Goal: Task Accomplishment & Management: Manage account settings

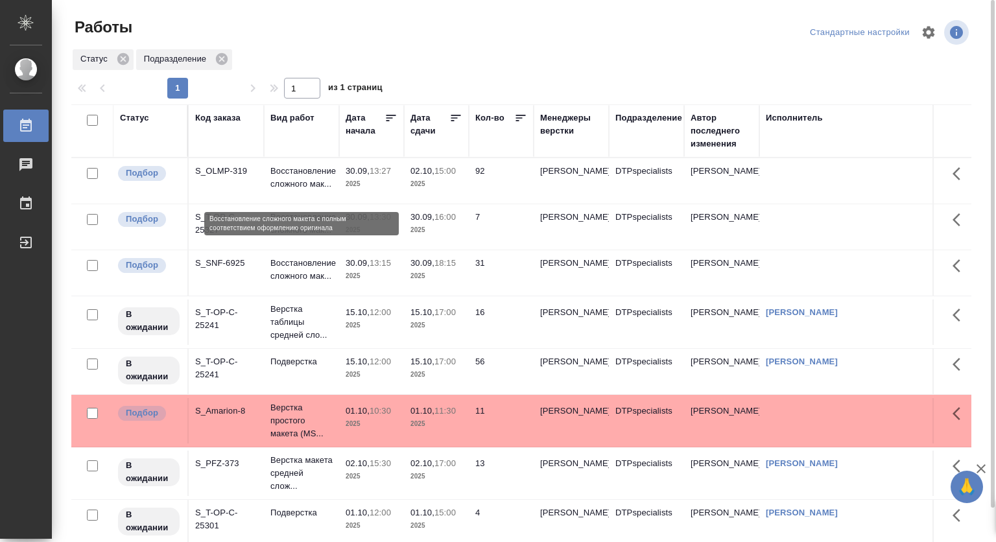
click at [292, 171] on p "Восстановление сложного мак..." at bounding box center [301, 178] width 62 height 26
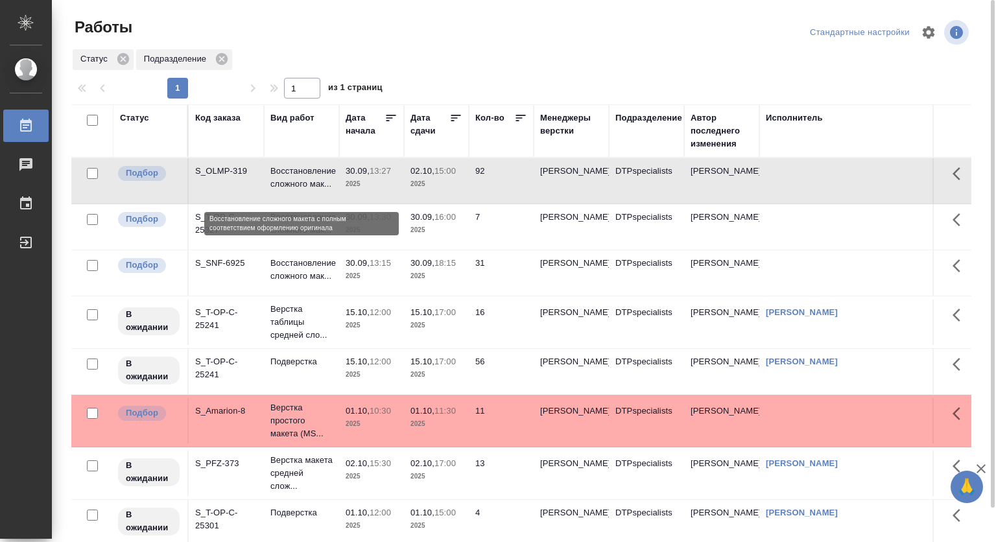
click at [271, 174] on p "Восстановление сложного мак..." at bounding box center [301, 178] width 62 height 26
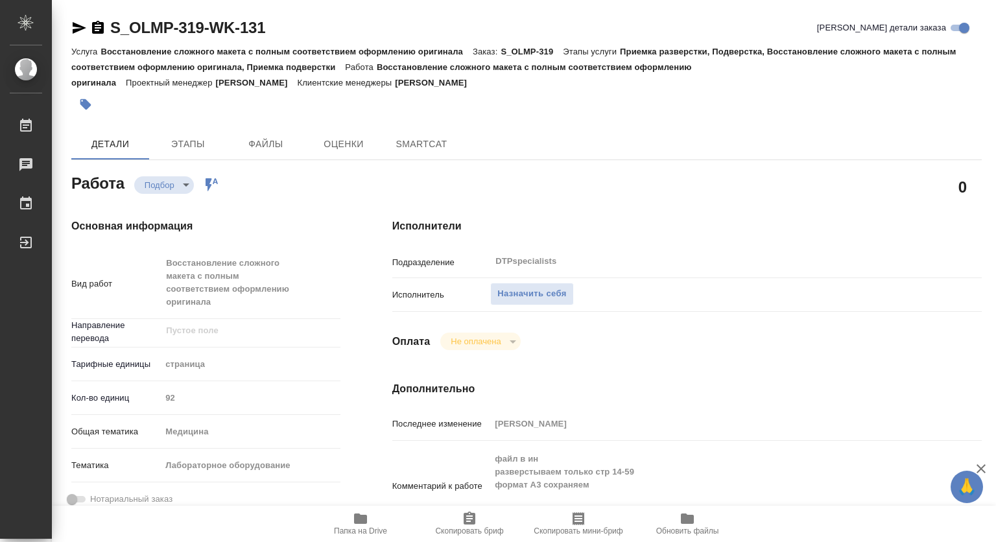
type textarea "x"
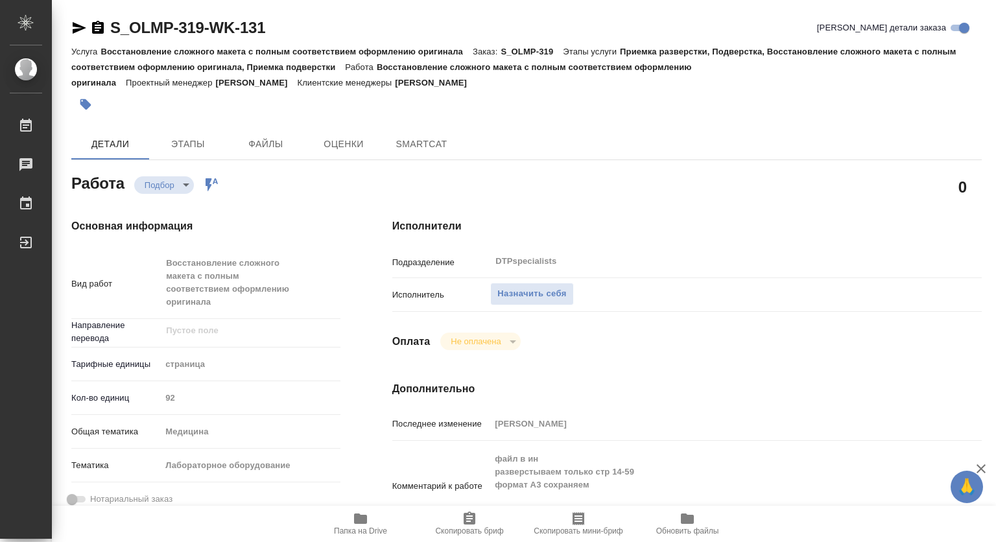
type textarea "x"
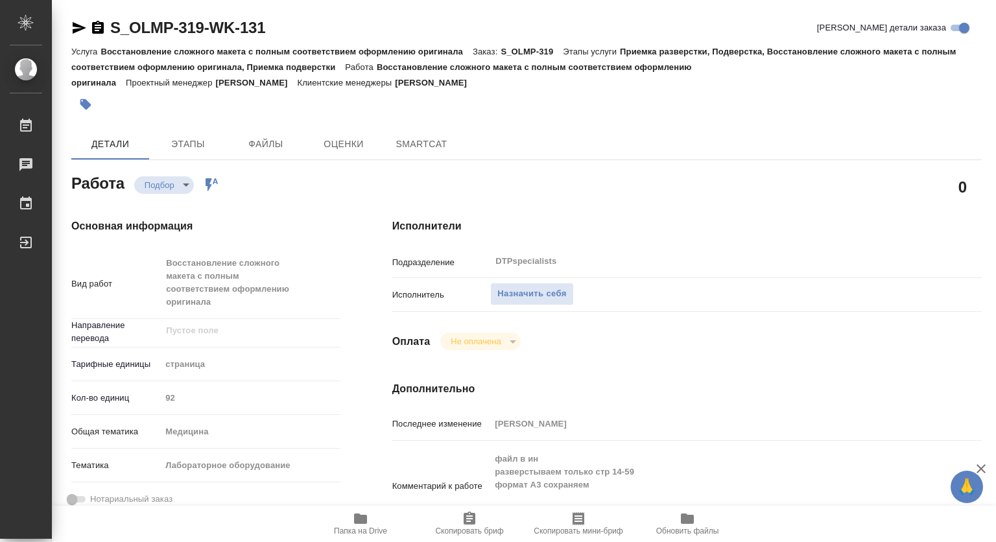
type textarea "x"
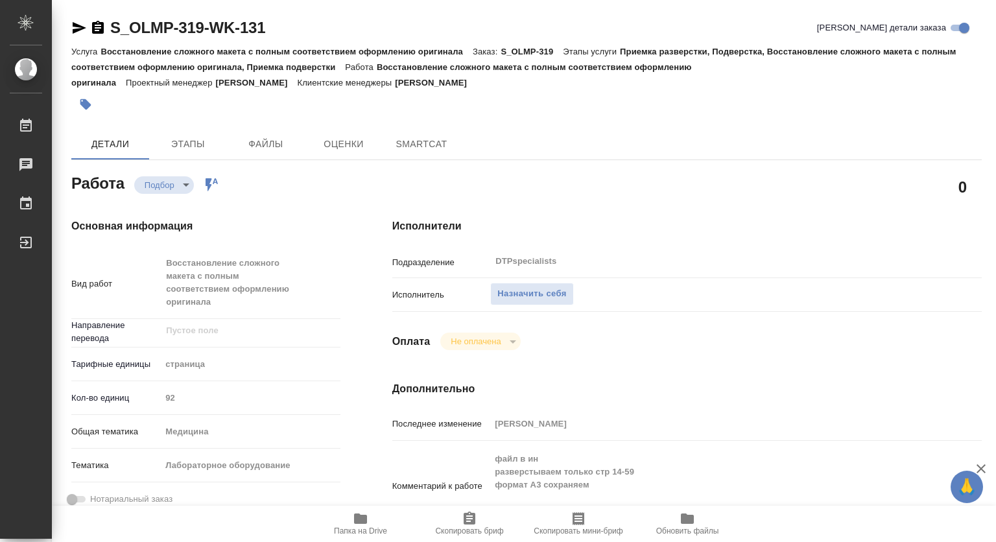
type textarea "x"
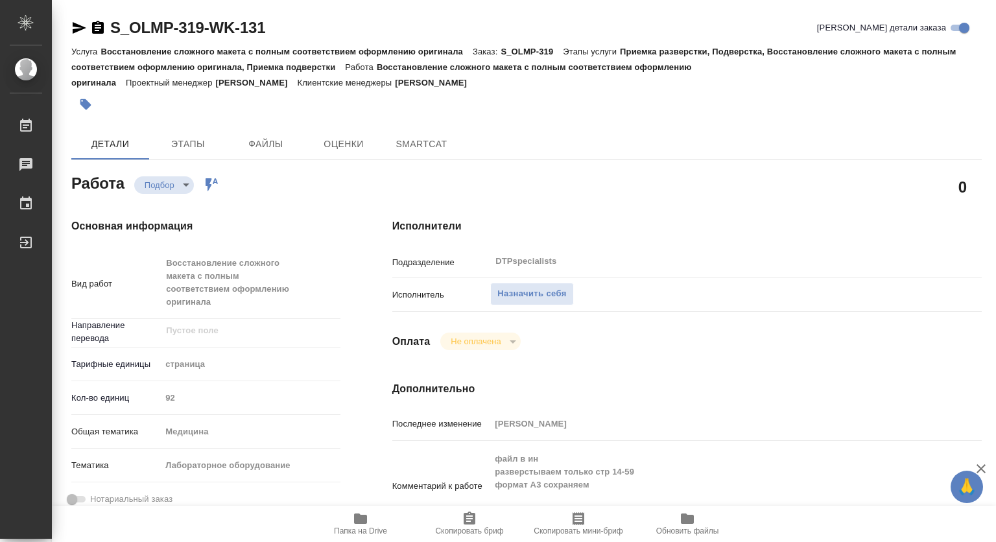
type textarea "x"
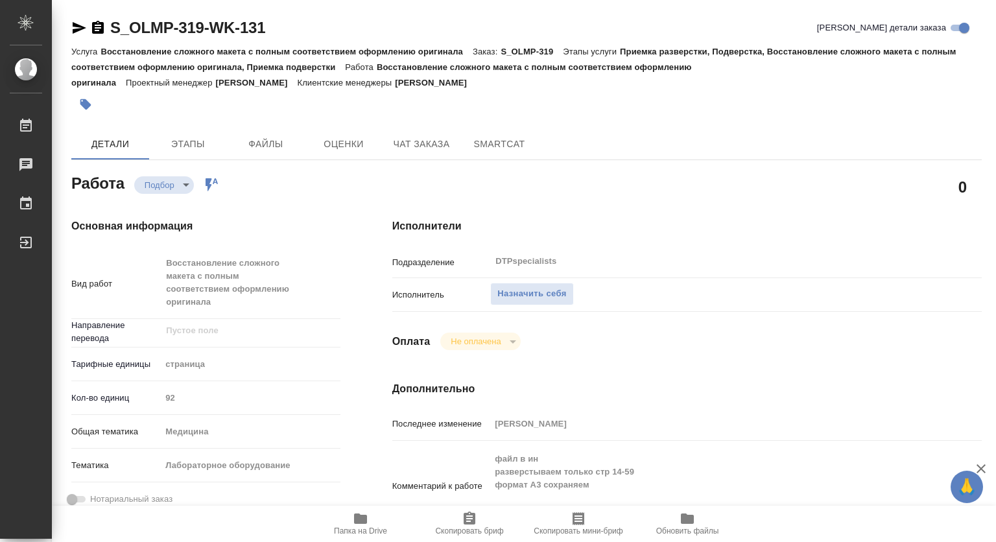
type textarea "x"
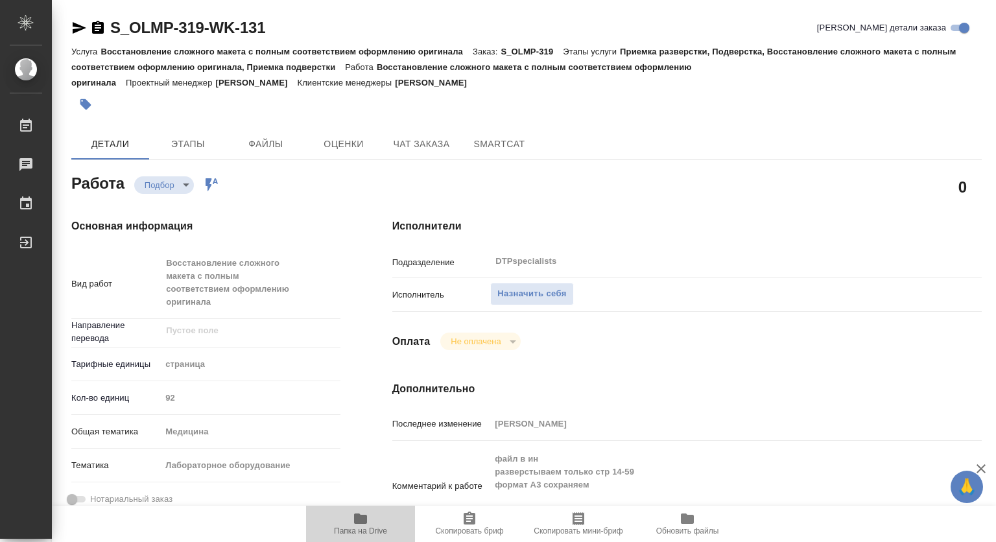
type textarea "x"
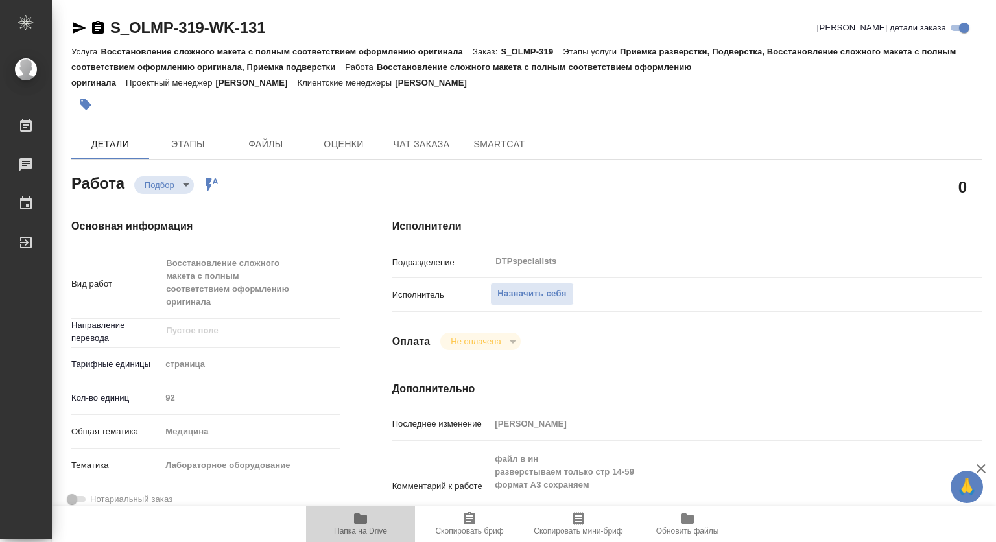
click at [357, 519] on icon "button" at bounding box center [360, 519] width 13 height 10
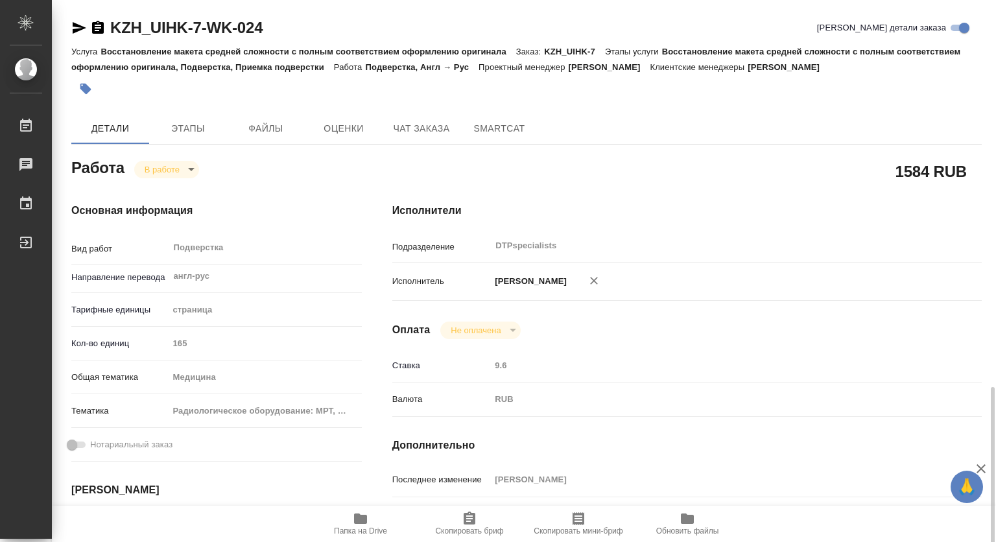
scroll to position [263, 0]
type textarea "x"
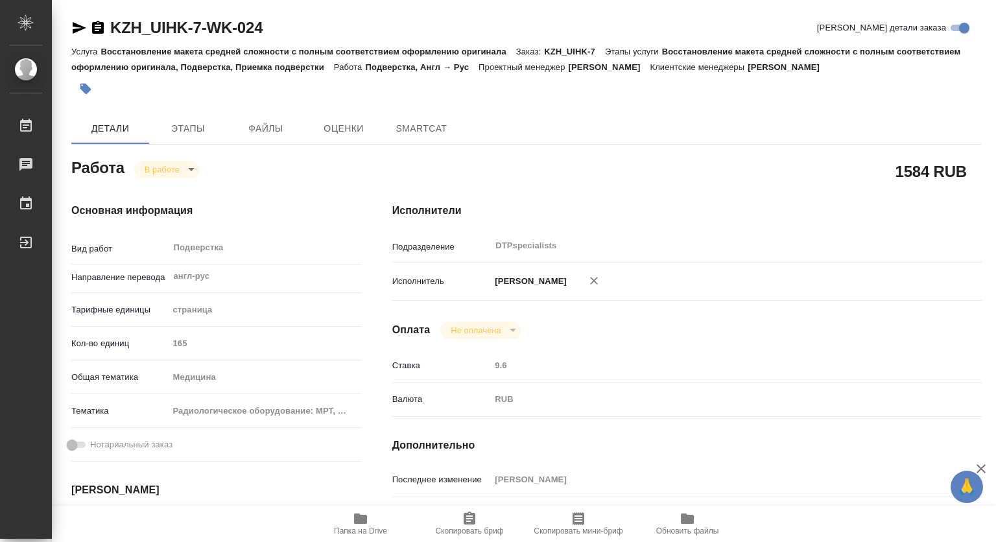
type textarea "x"
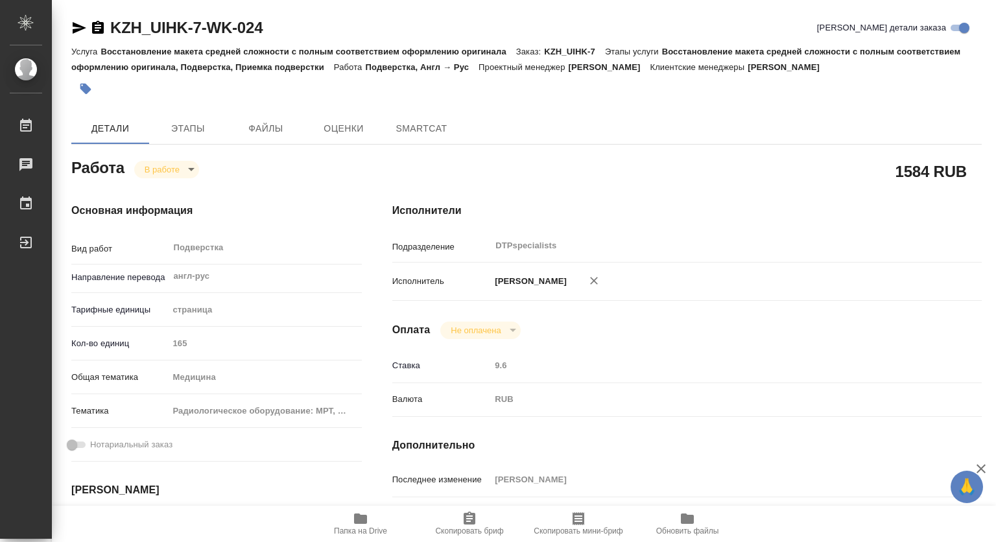
type textarea "x"
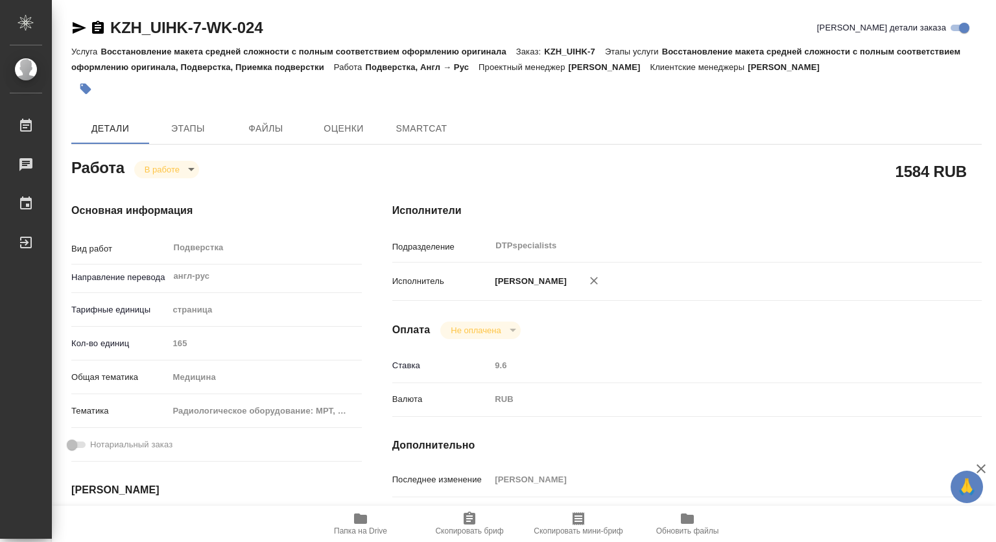
type textarea "x"
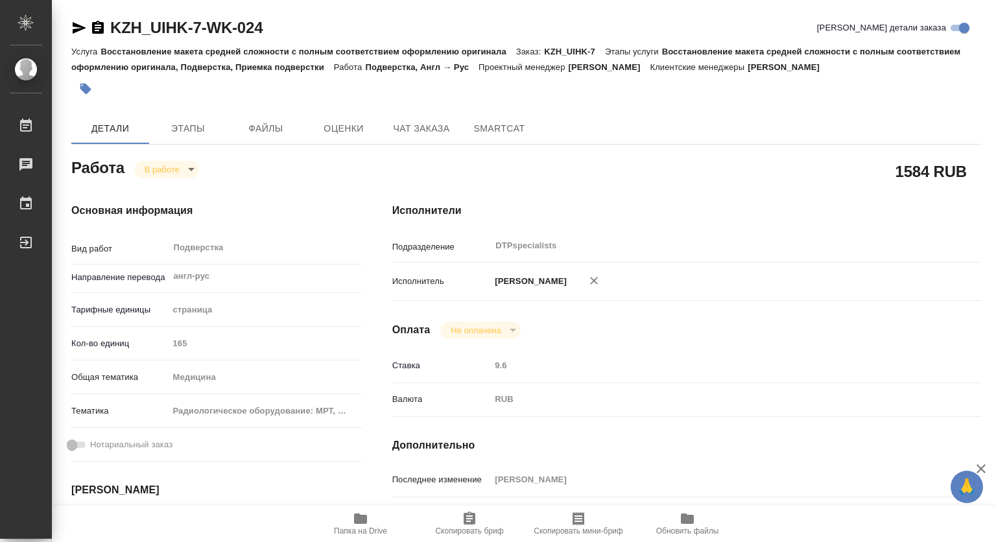
type textarea "x"
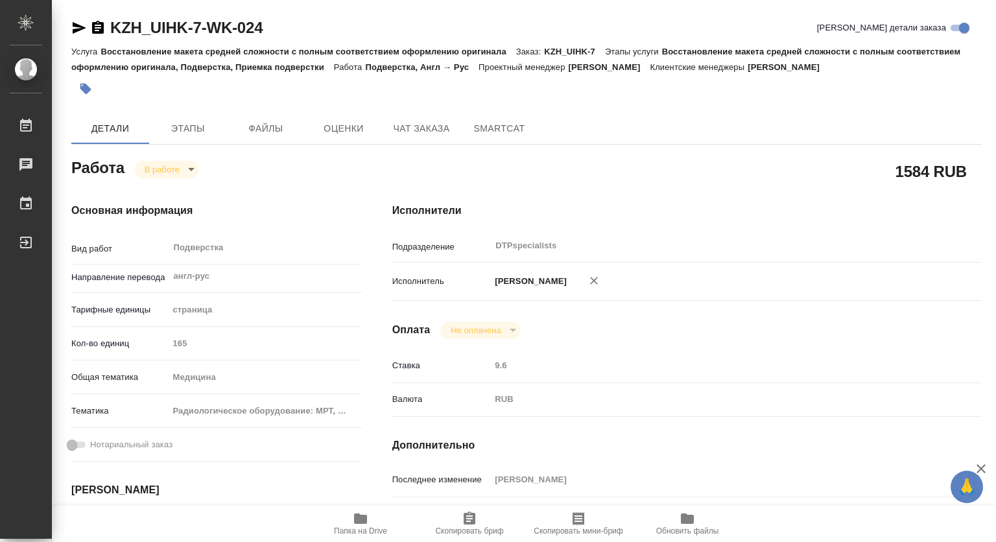
type textarea "x"
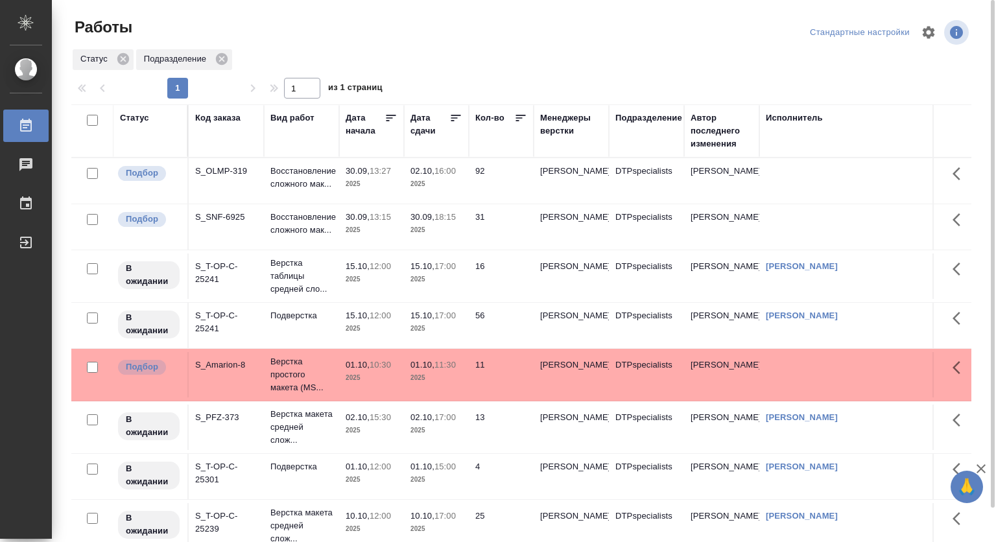
click at [425, 183] on p "2025" at bounding box center [436, 184] width 52 height 13
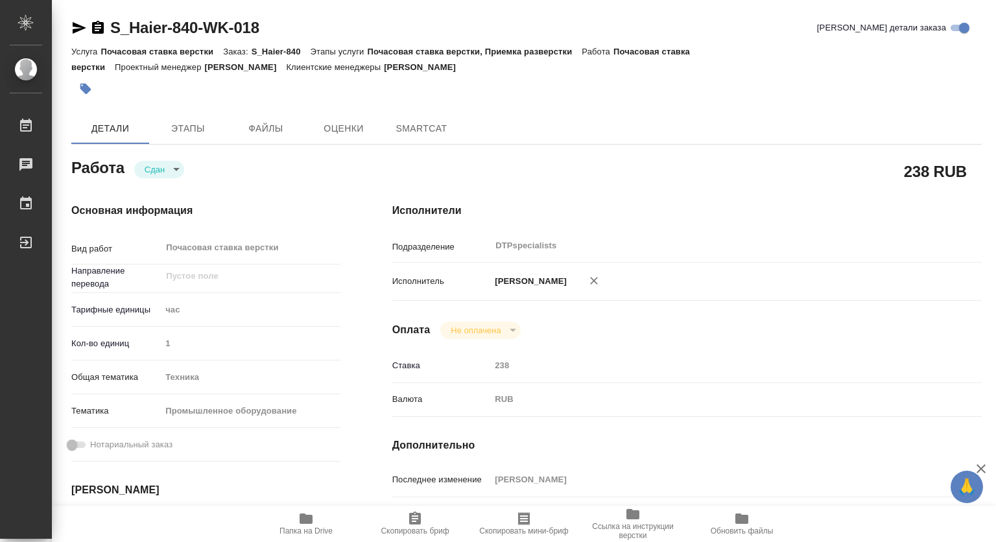
type textarea "x"
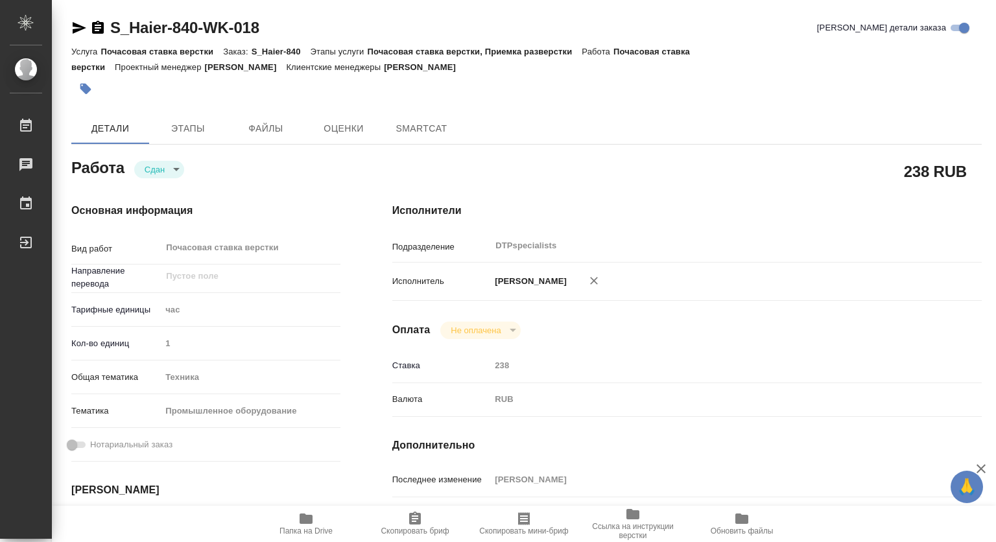
type textarea "x"
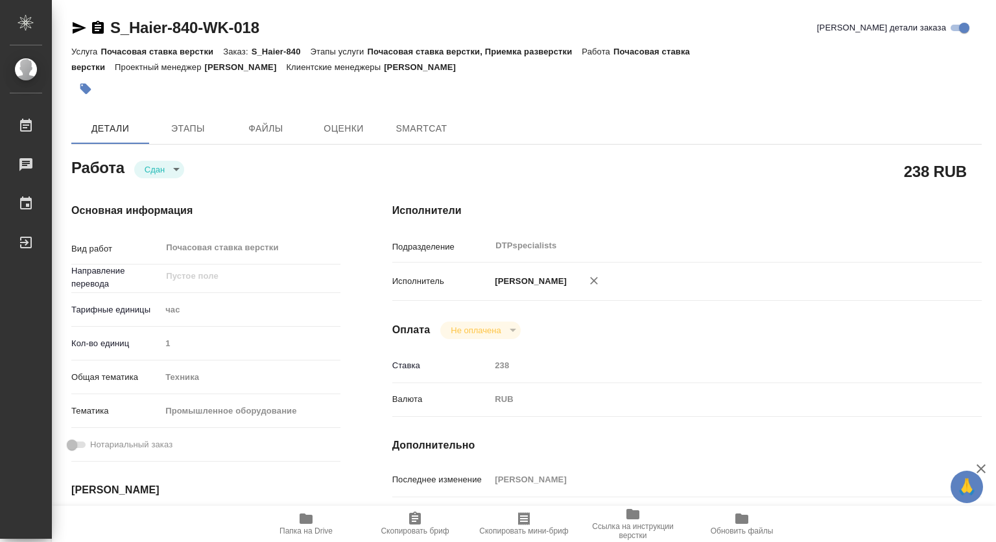
type textarea "x"
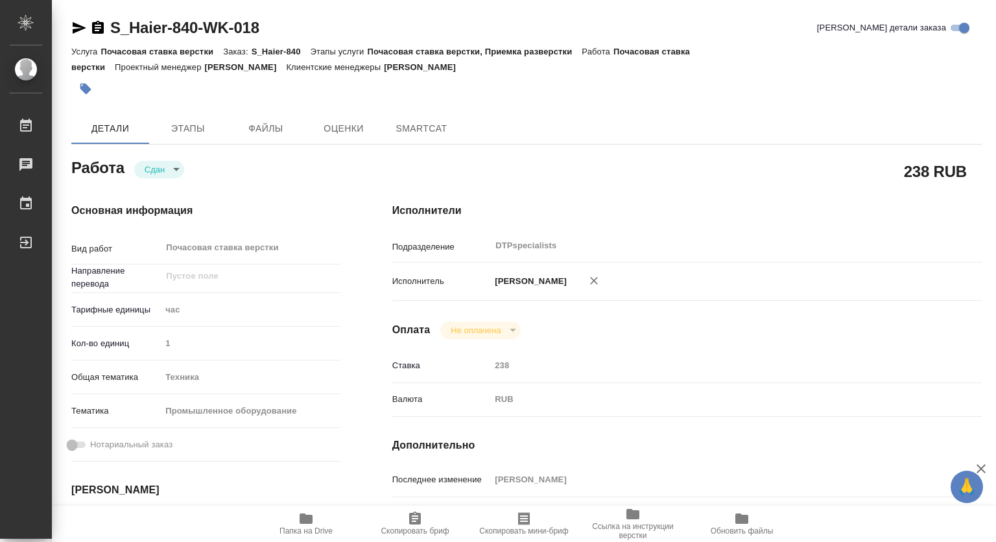
click at [304, 529] on span "Папка на Drive" at bounding box center [305, 530] width 53 height 9
type textarea "x"
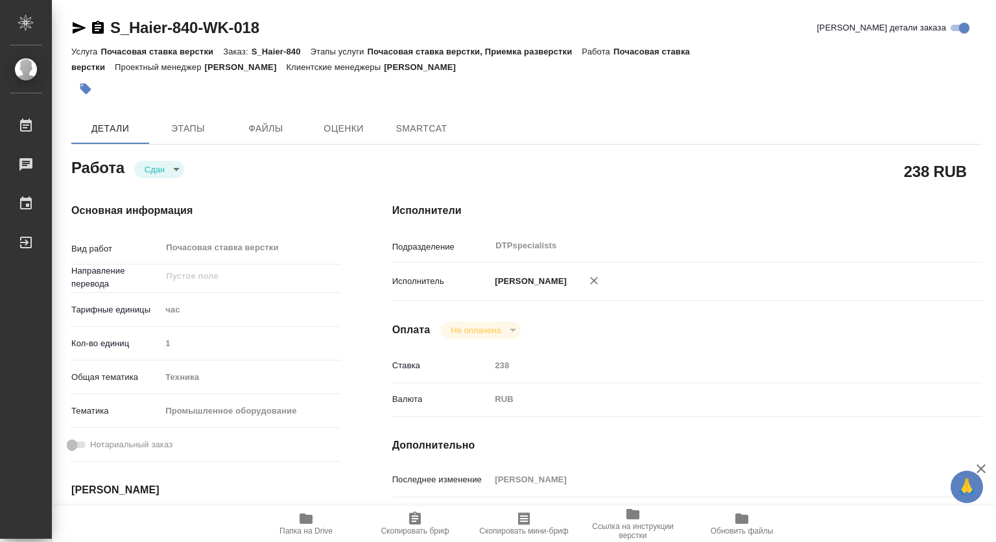
type textarea "x"
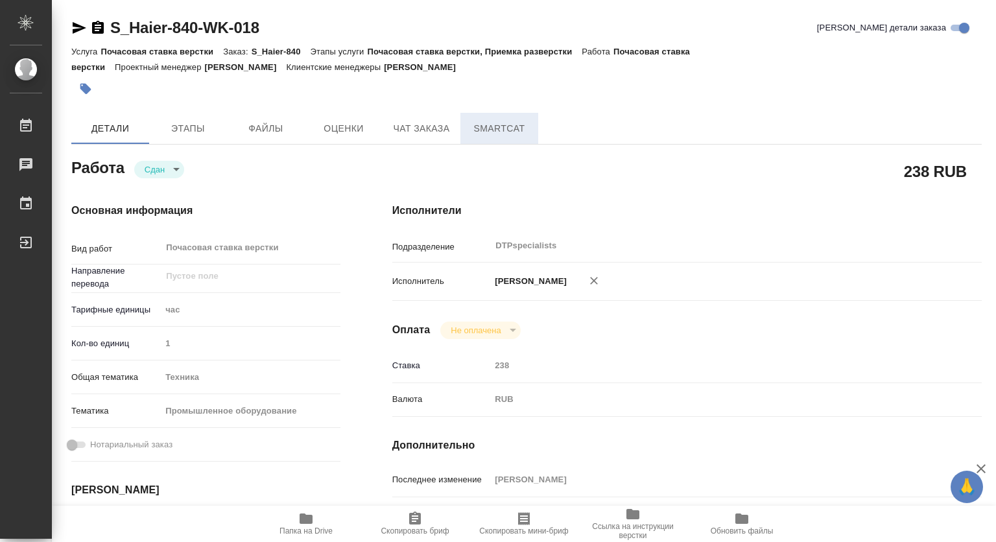
type textarea "x"
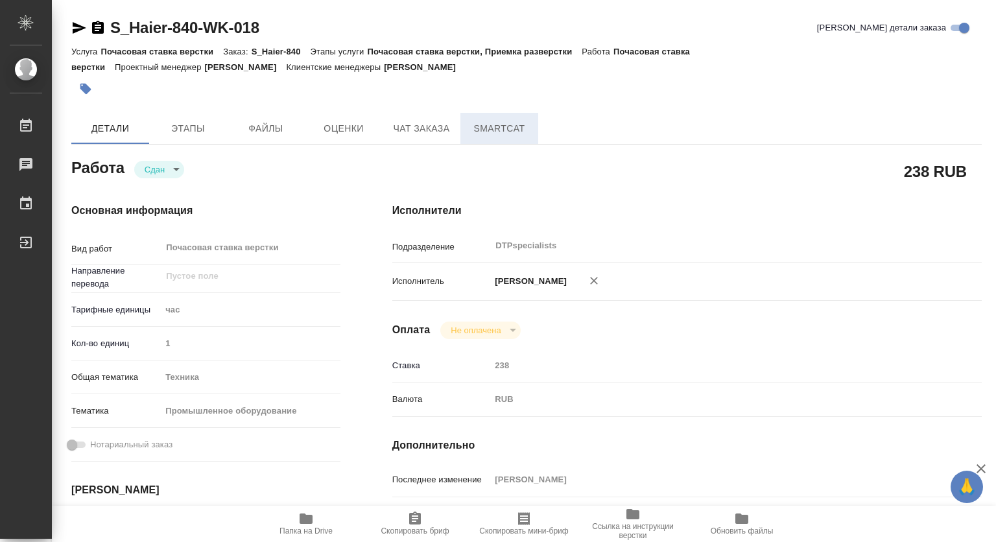
type textarea "x"
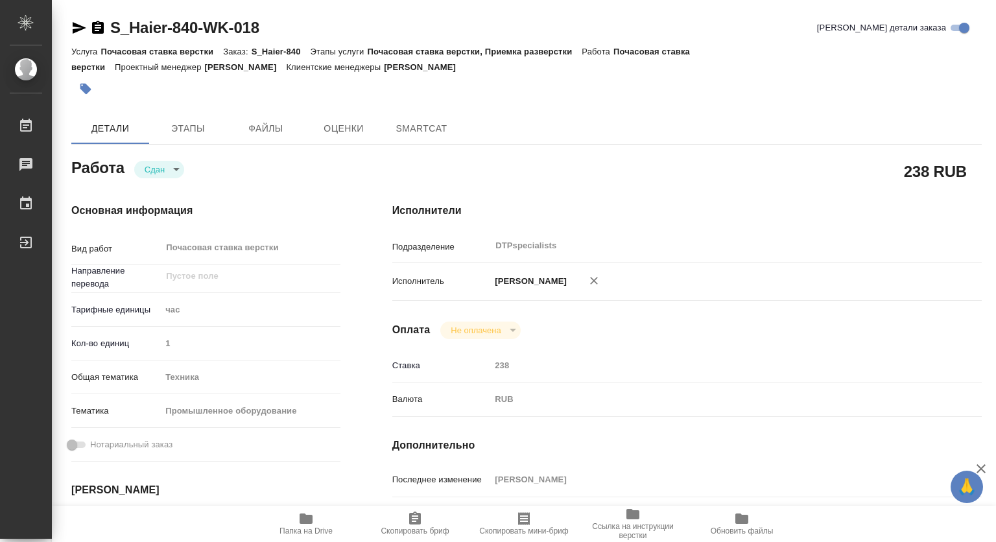
type textarea "x"
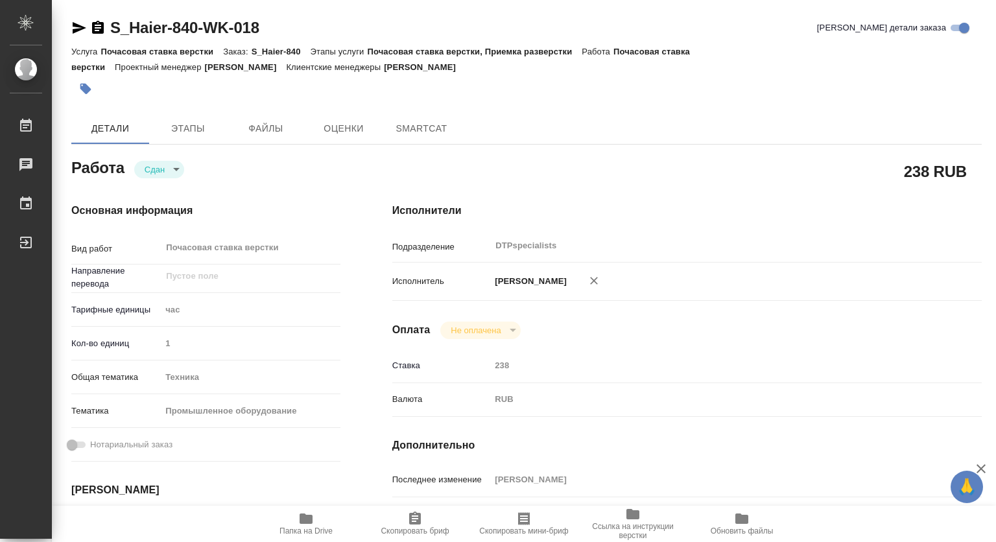
type textarea "x"
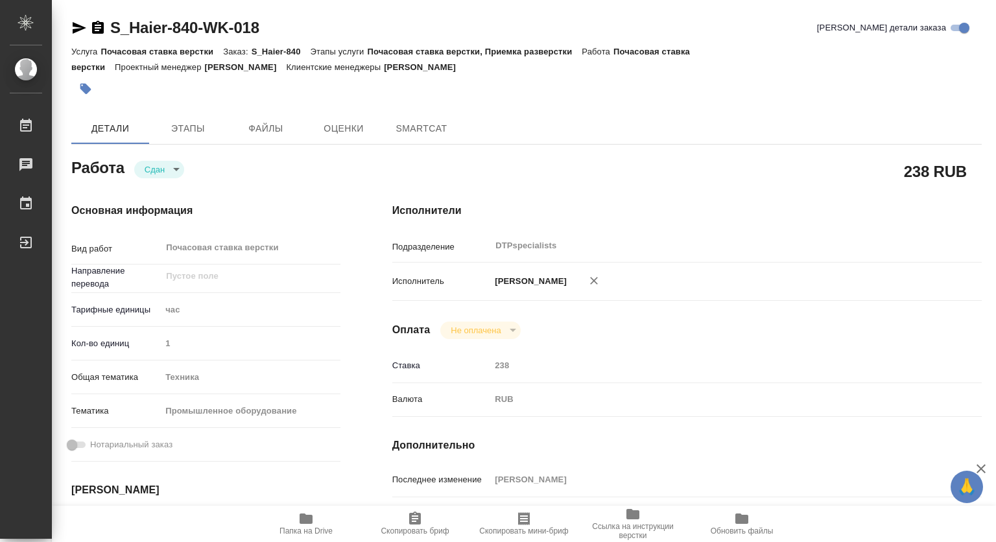
type textarea "x"
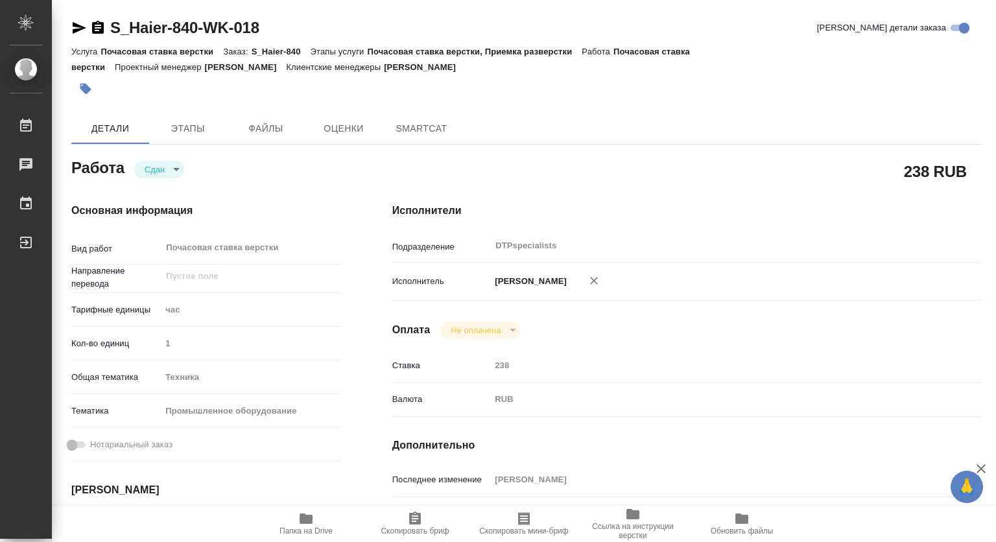
type textarea "x"
click at [316, 516] on span "Папка на Drive" at bounding box center [305, 523] width 93 height 25
type textarea "x"
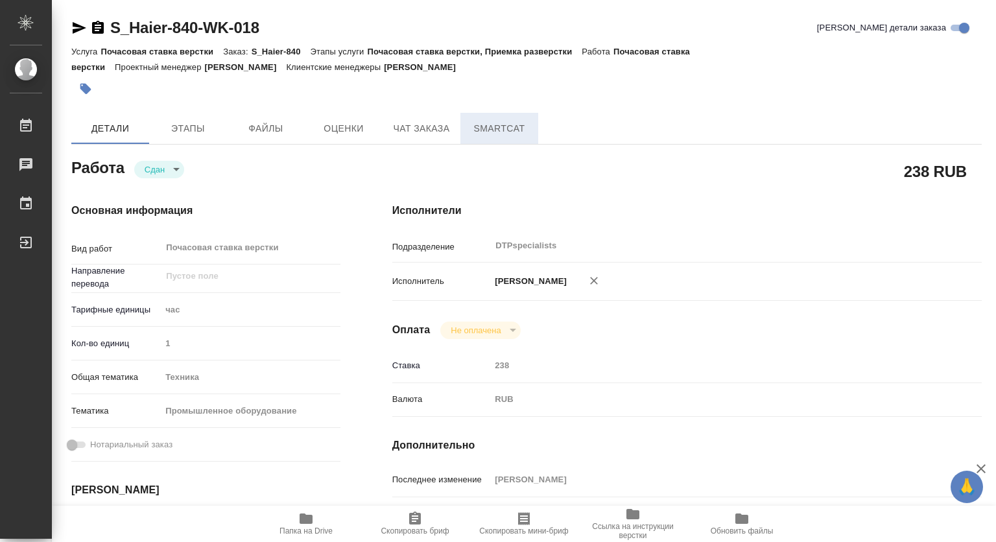
type textarea "x"
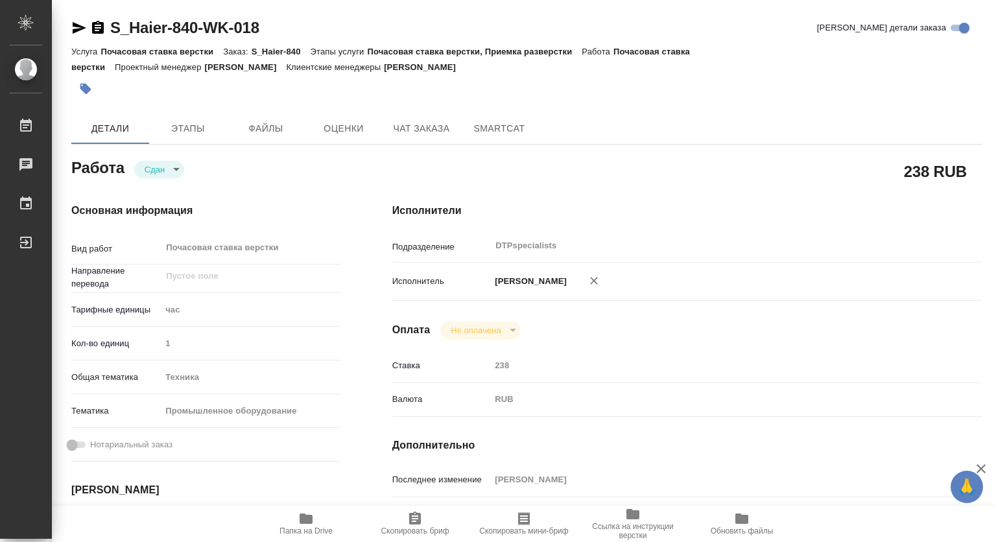
type textarea "x"
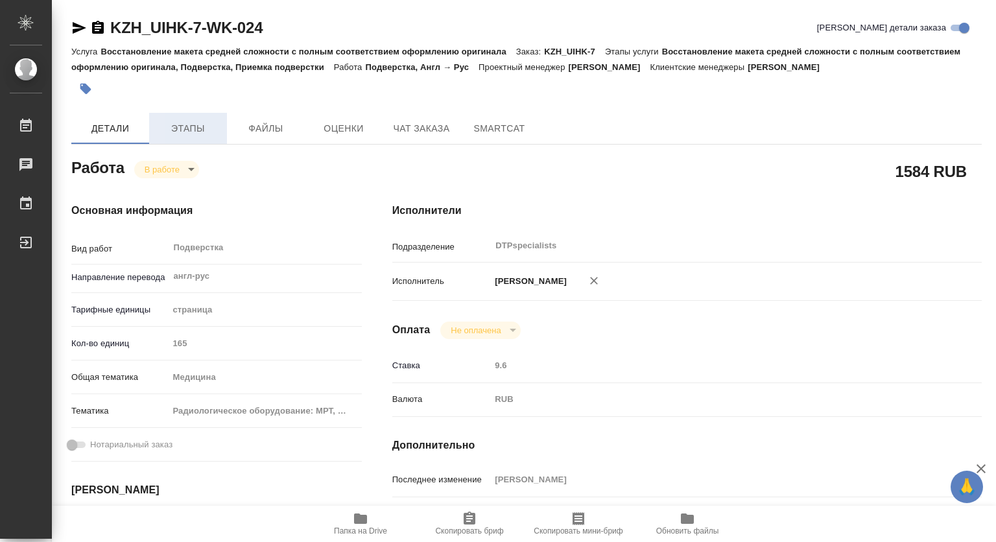
click at [189, 119] on button "Этапы" at bounding box center [188, 128] width 78 height 31
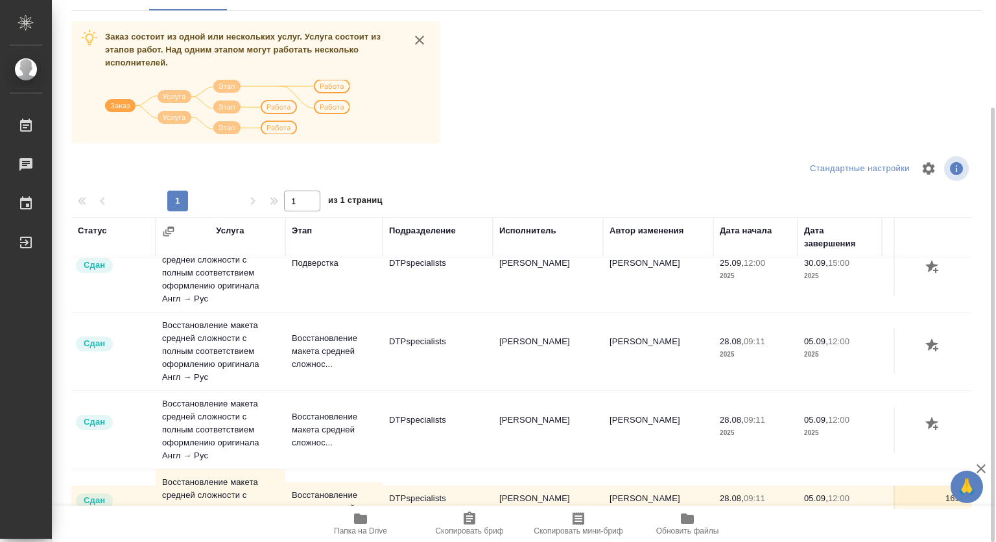
scroll to position [324, 0]
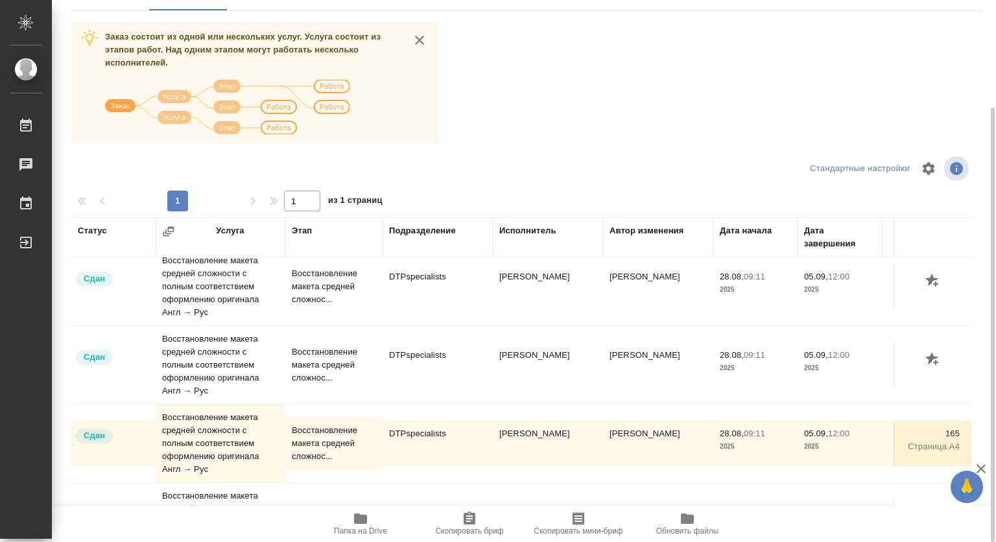
click at [191, 424] on td "Восстановление макета средней сложности с полным соответствием оформлению ориги…" at bounding box center [221, 444] width 130 height 78
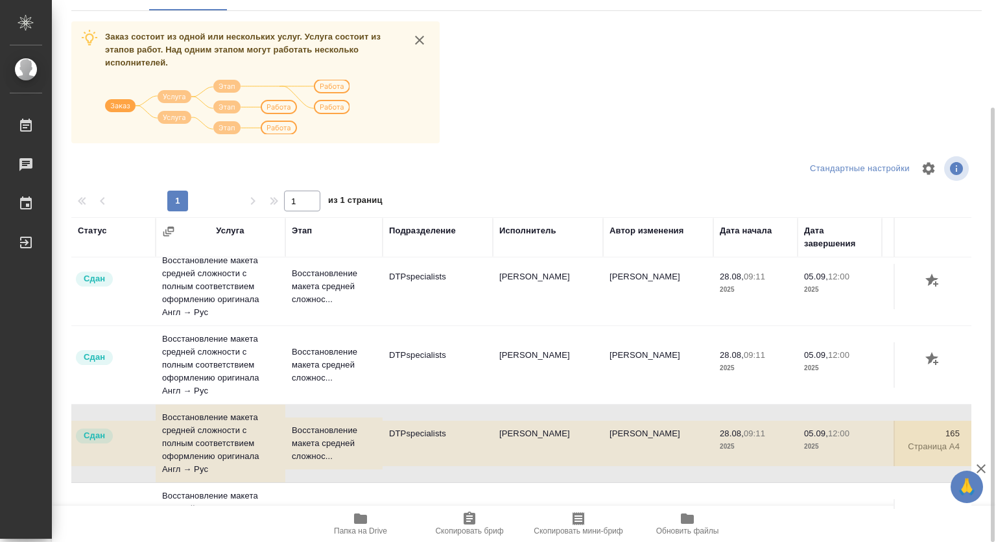
click at [191, 424] on td "Восстановление макета средней сложности с полным соответствием оформлению ориги…" at bounding box center [221, 444] width 130 height 78
click at [241, 429] on td "Восстановление макета средней сложности с полным соответствием оформлению ориги…" at bounding box center [221, 444] width 130 height 78
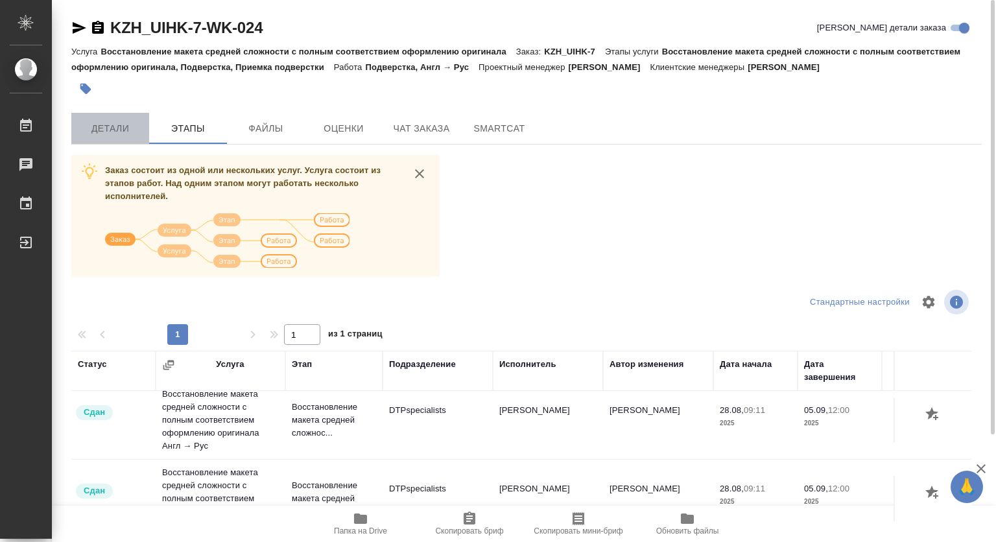
click at [117, 131] on span "Детали" at bounding box center [110, 129] width 62 height 16
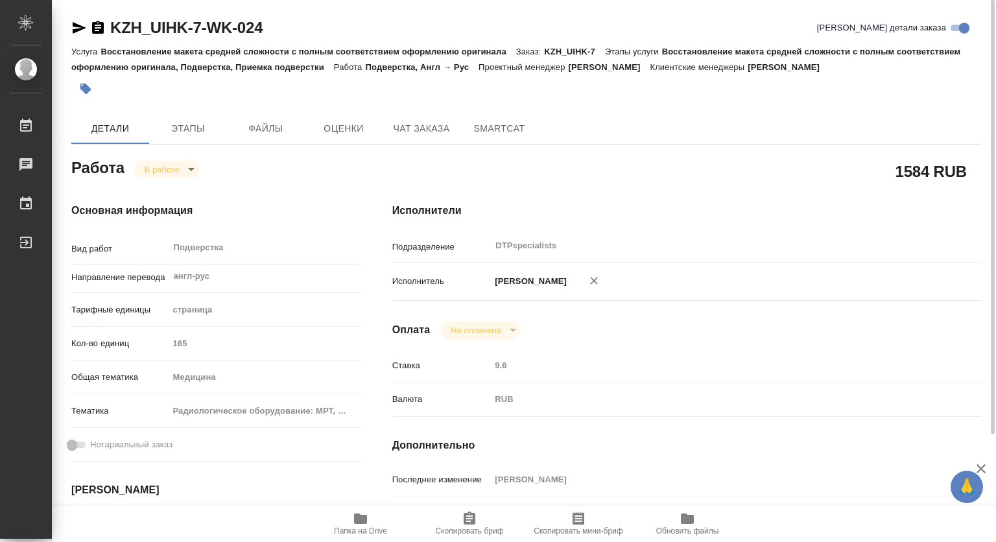
type textarea "x"
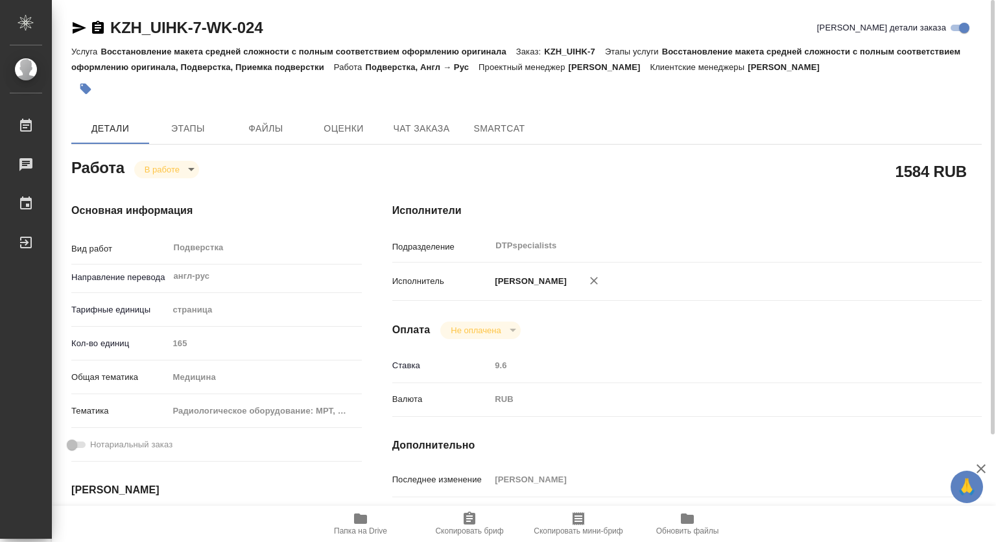
click at [180, 166] on body "🙏 .cls-1 fill:#fff; AWATERA Kovtun Svetlana Работы 0 Чаты График Выйти KZH_UIHK…" at bounding box center [498, 271] width 996 height 542
type textarea "x"
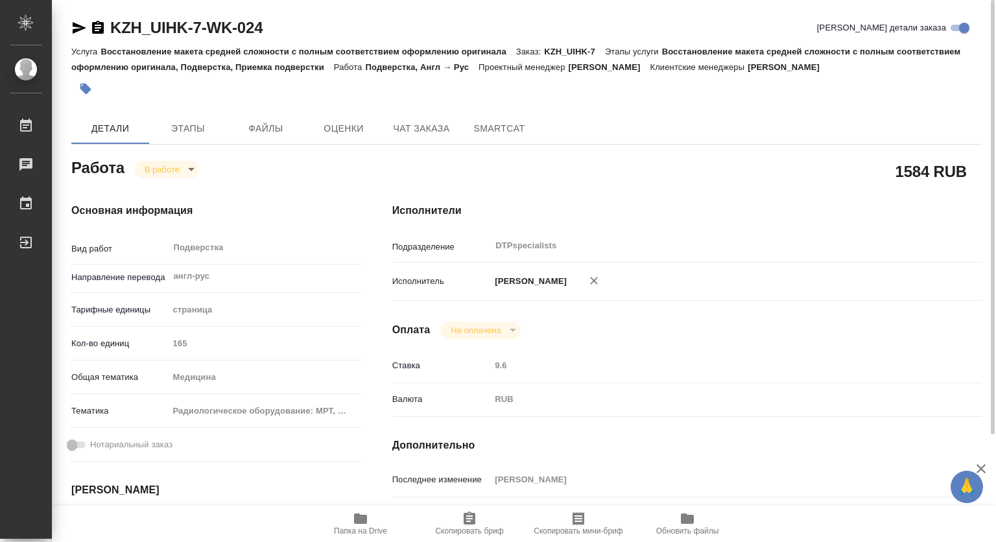
type textarea "x"
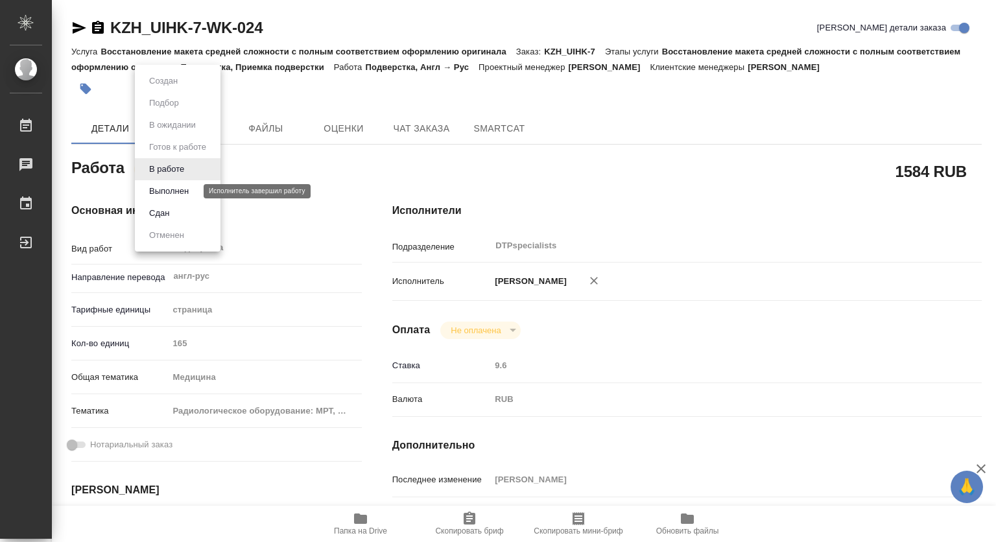
click at [174, 190] on button "Выполнен" at bounding box center [168, 191] width 47 height 14
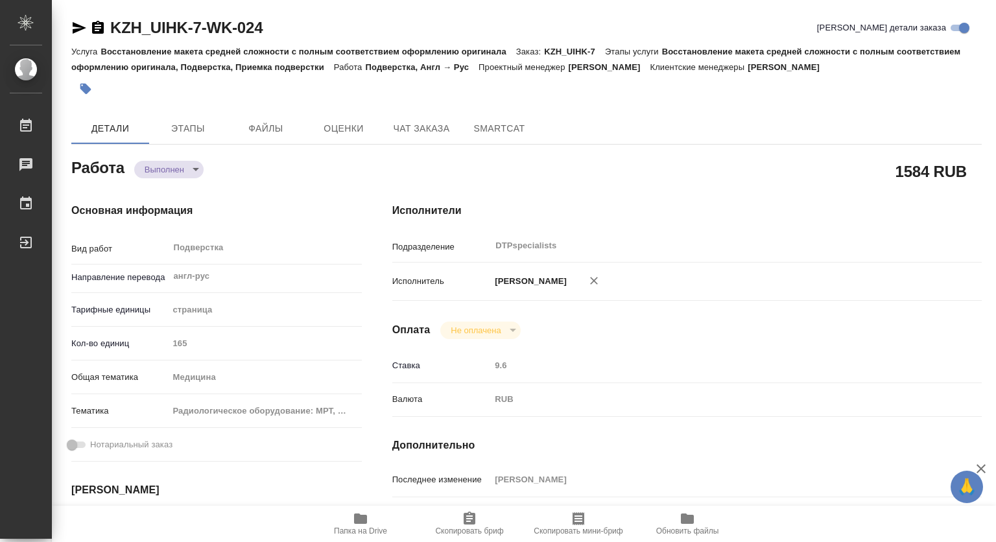
type textarea "x"
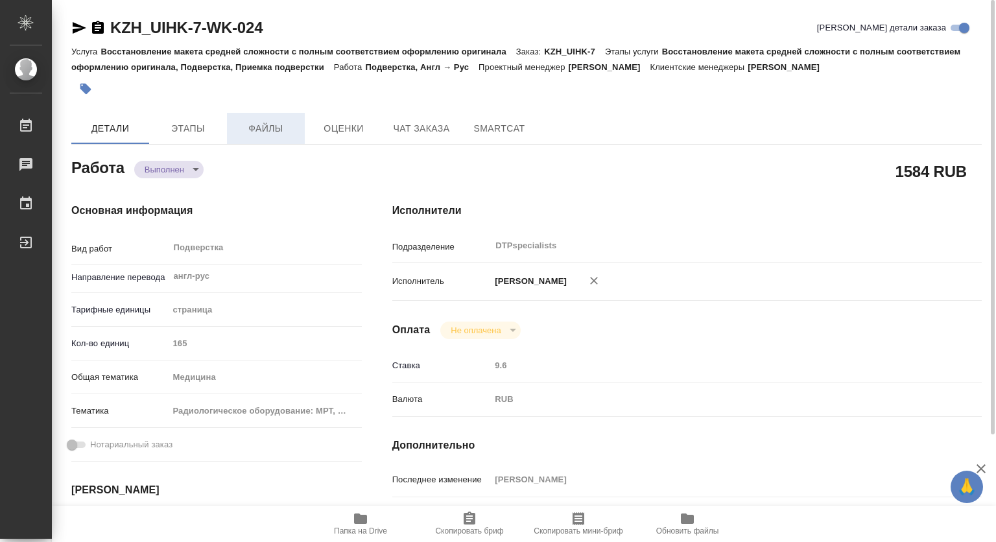
type textarea "x"
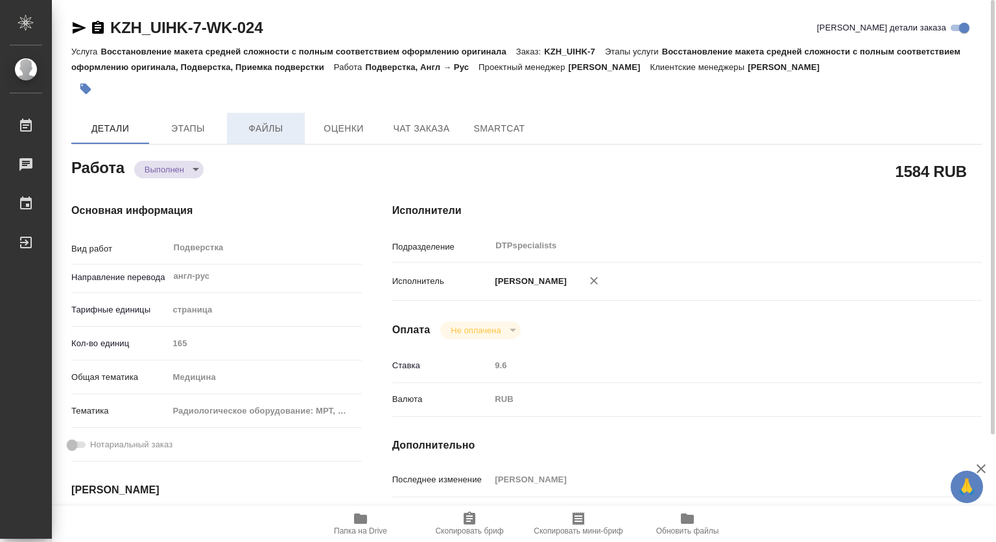
click at [268, 131] on span "Файлы" at bounding box center [266, 129] width 62 height 16
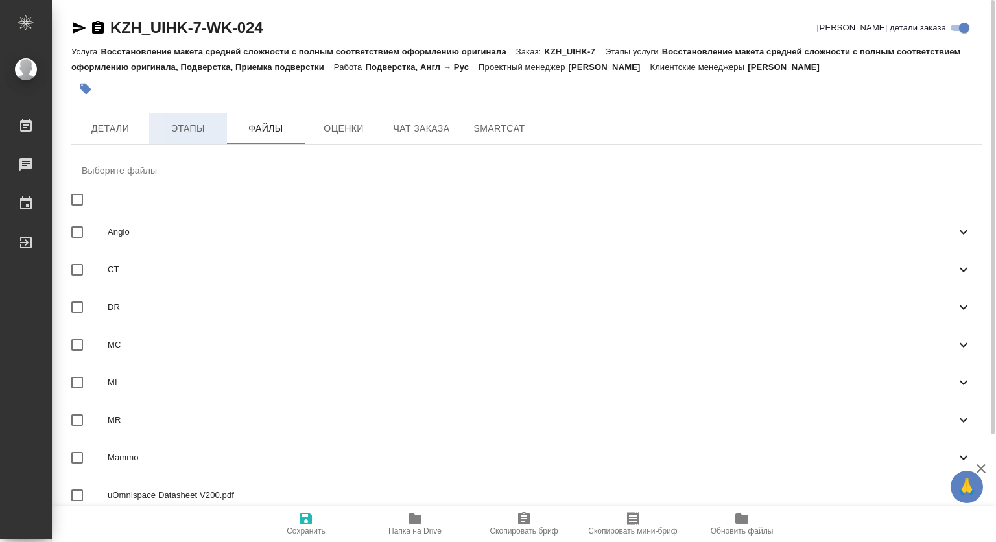
click at [198, 121] on span "Этапы" at bounding box center [188, 129] width 62 height 16
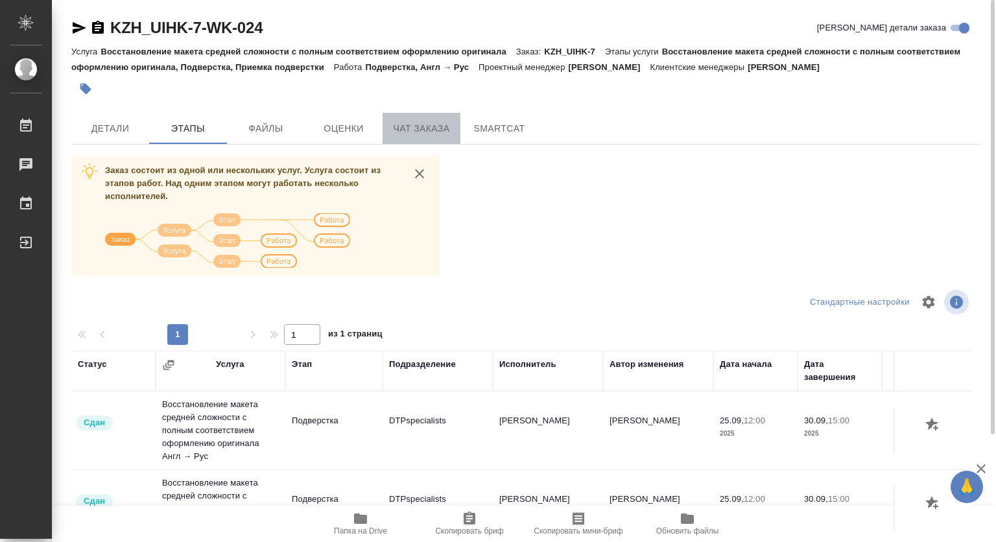
click at [410, 130] on span "Чат заказа" at bounding box center [421, 129] width 62 height 16
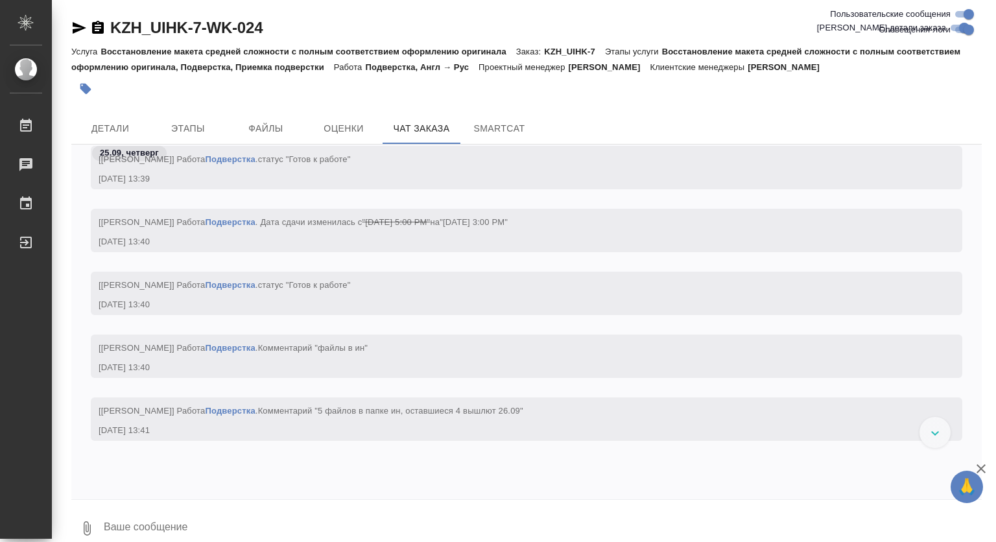
scroll to position [16813, 0]
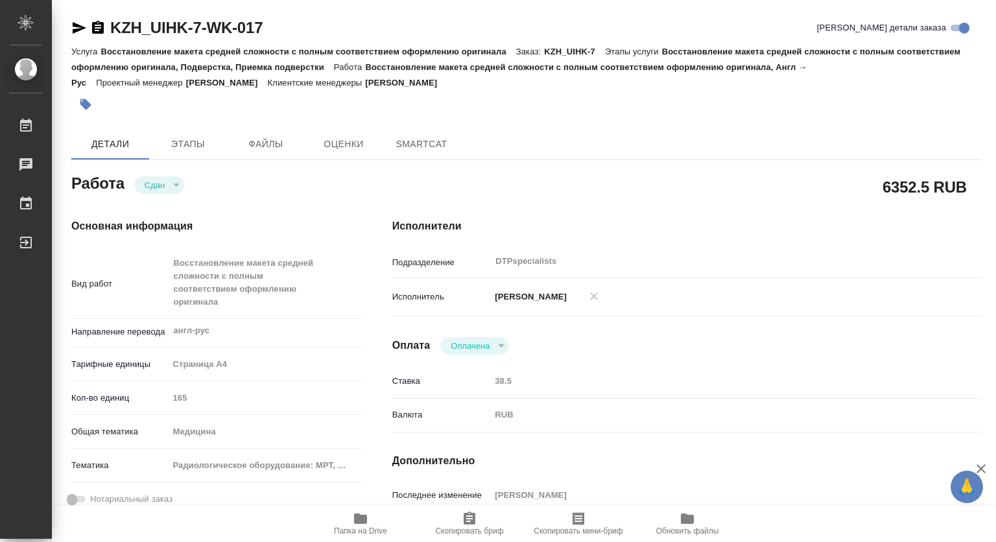
type textarea "x"
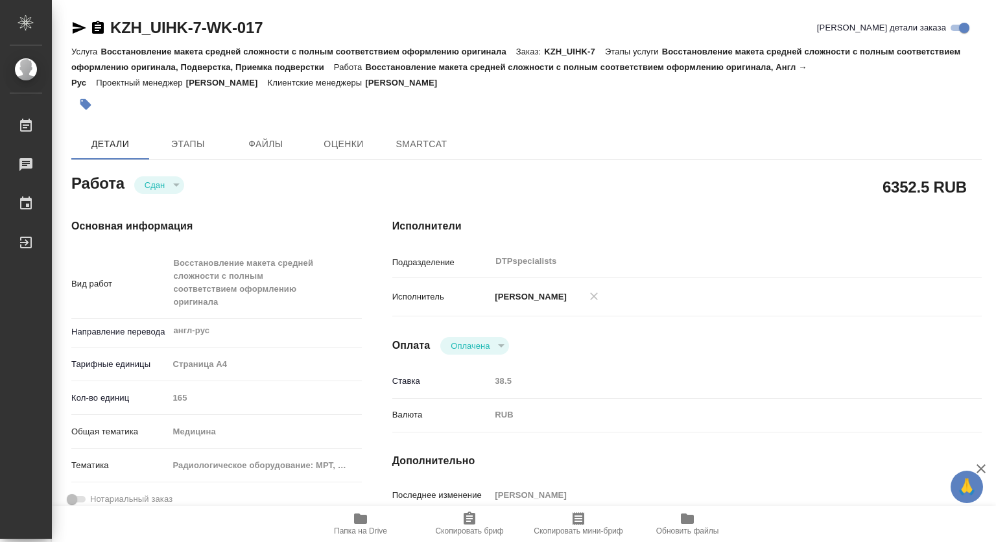
type textarea "x"
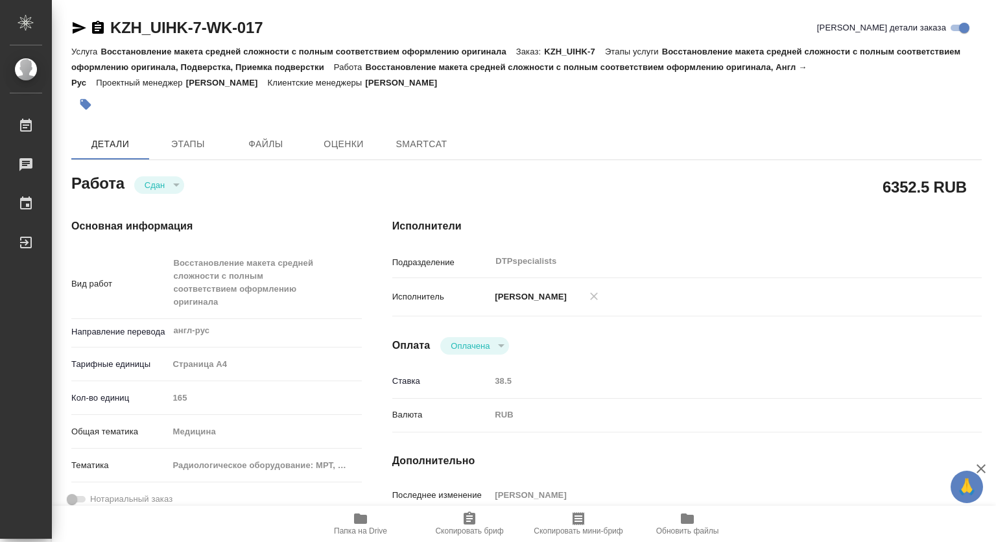
type textarea "x"
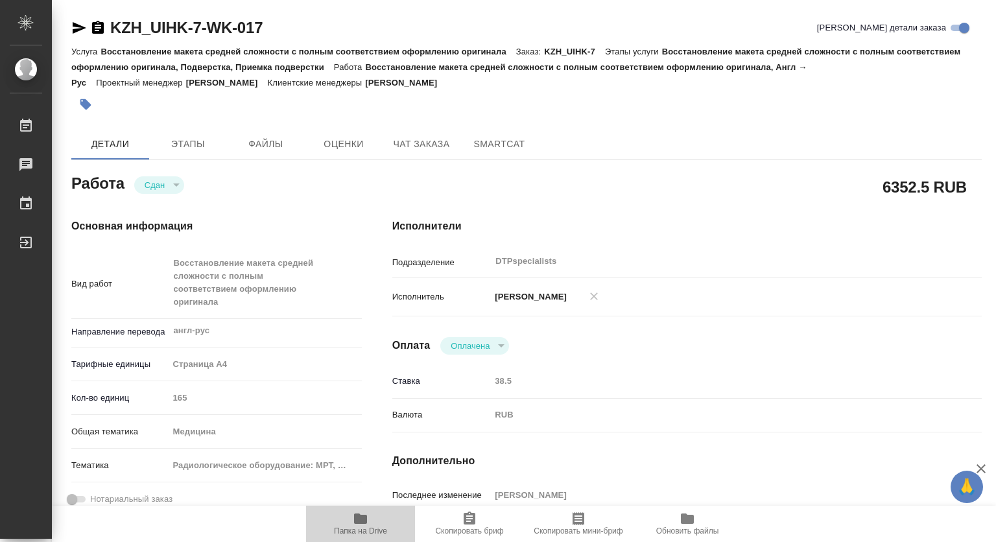
click at [361, 516] on icon "button" at bounding box center [360, 519] width 13 height 10
type textarea "x"
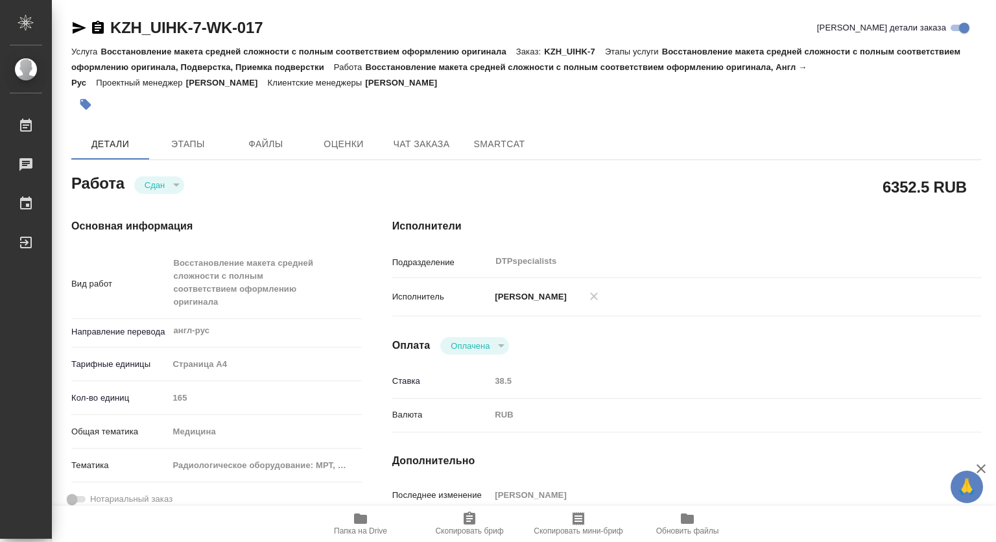
type textarea "x"
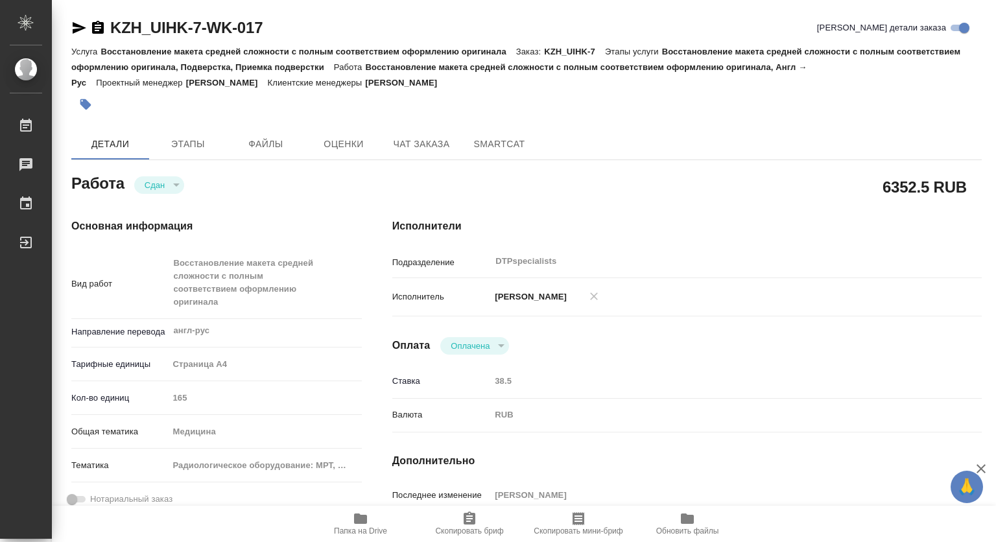
type textarea "x"
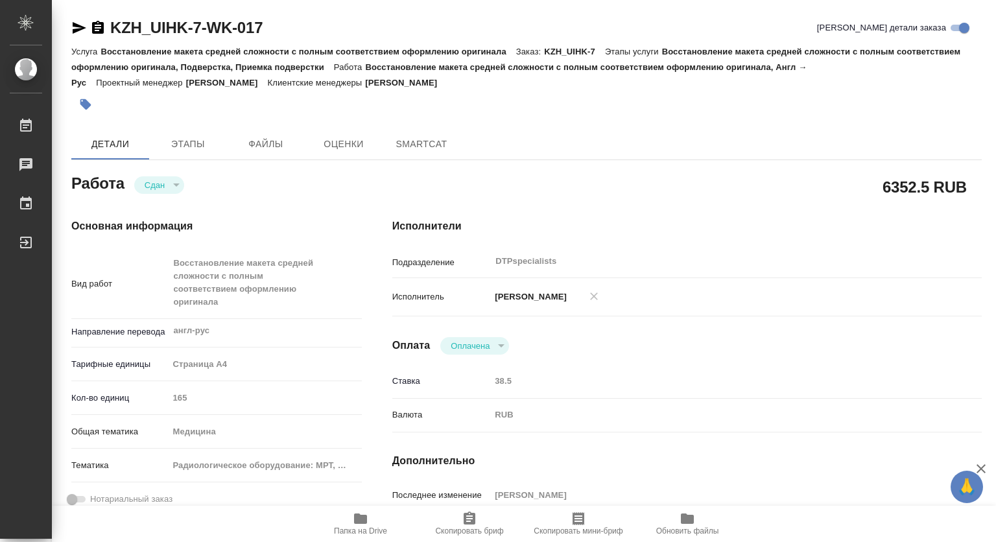
type textarea "x"
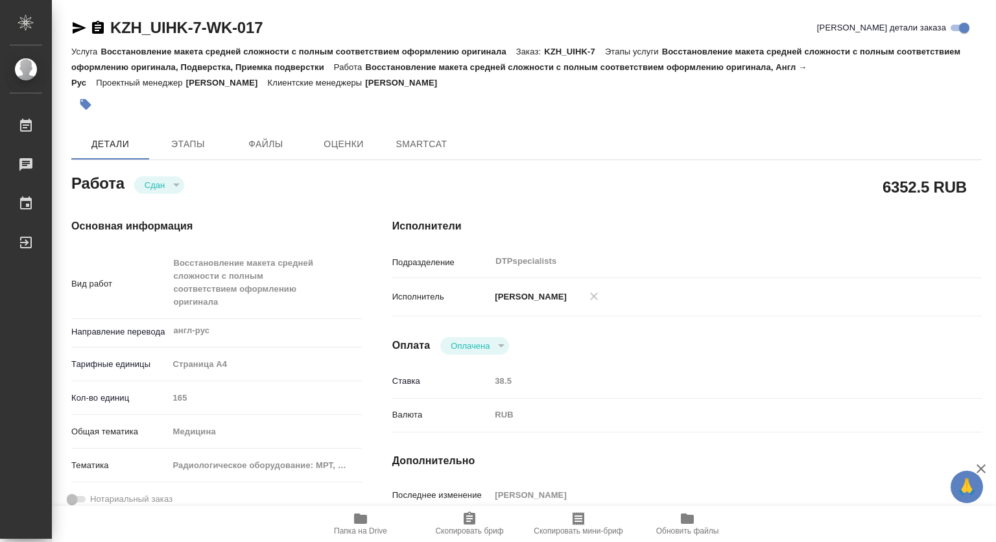
type textarea "x"
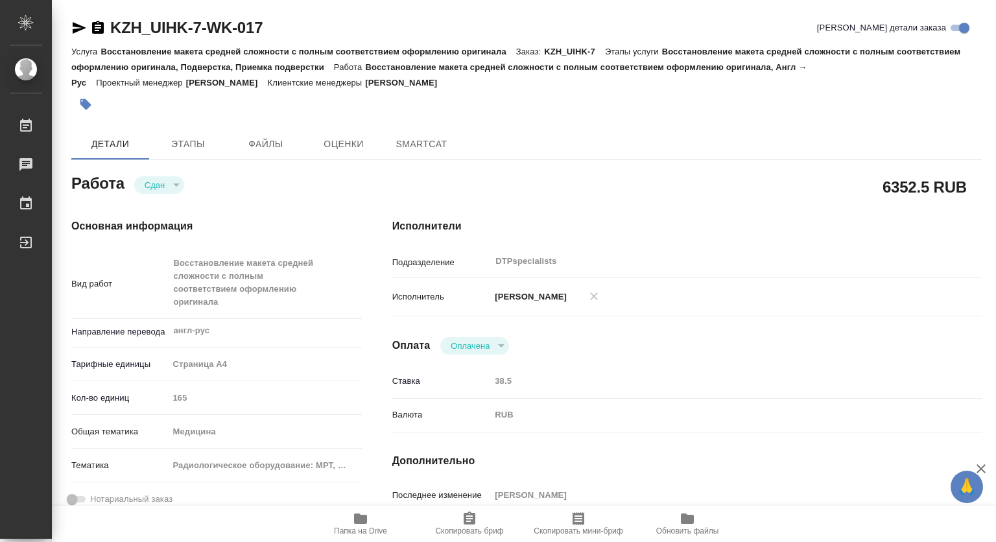
type textarea "x"
click at [366, 526] on span "Папка на Drive" at bounding box center [360, 530] width 53 height 9
type textarea "x"
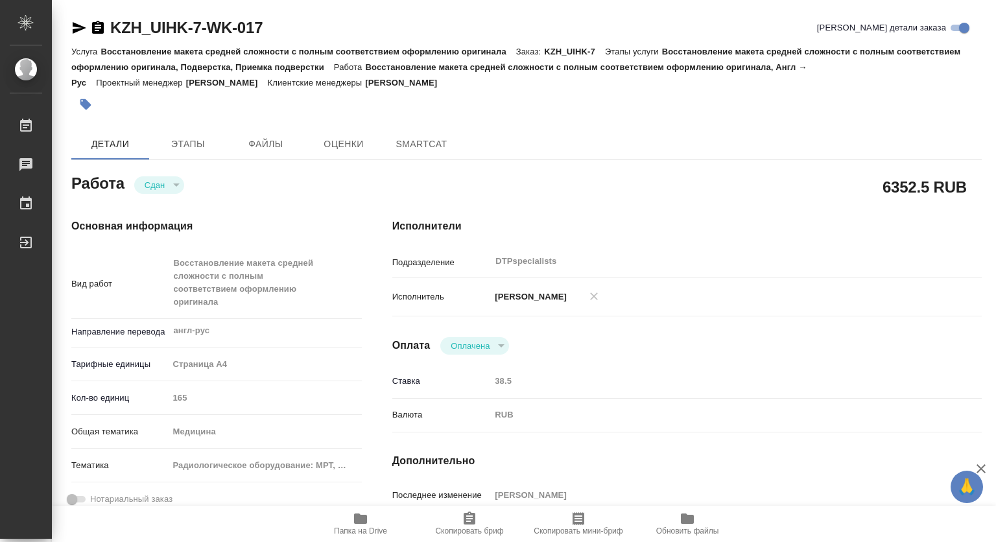
type textarea "x"
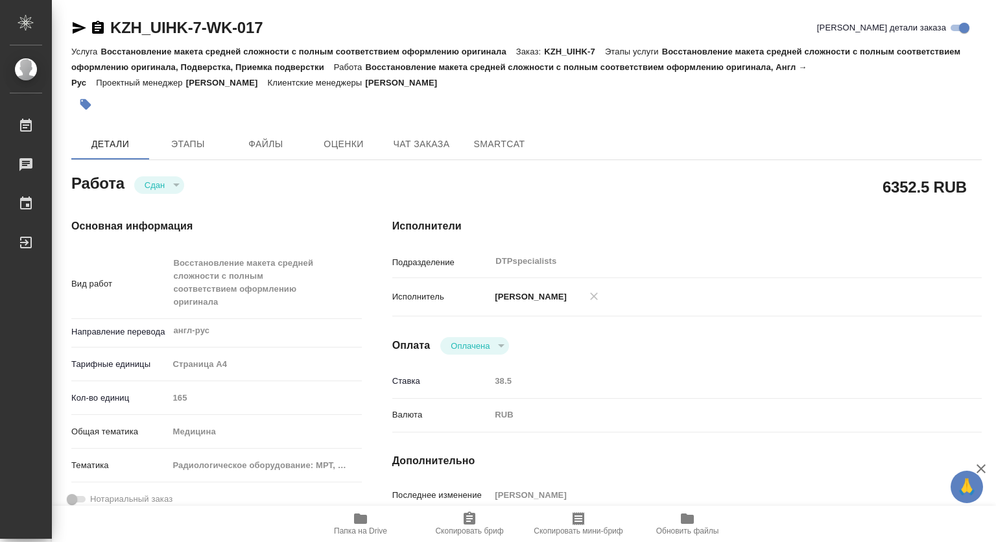
type textarea "x"
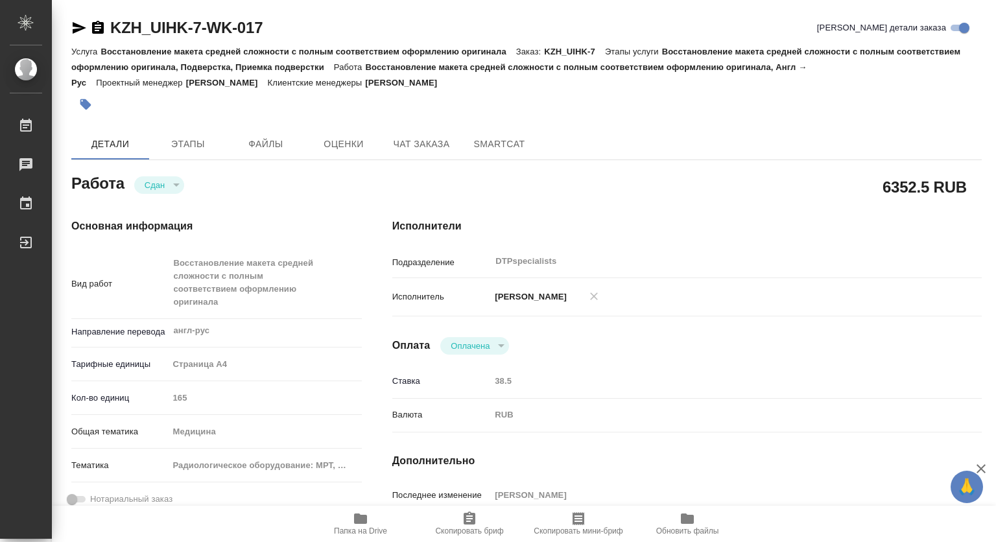
type textarea "x"
